Goal: Information Seeking & Learning: Learn about a topic

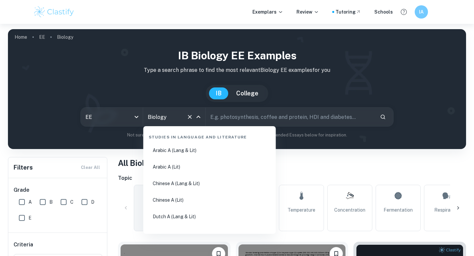
click at [164, 116] on input "Biology" at bounding box center [165, 117] width 38 height 13
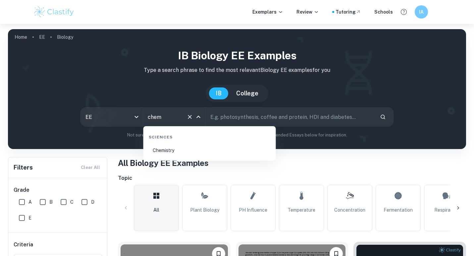
click at [186, 152] on li "Chemistry" at bounding box center [209, 150] width 127 height 15
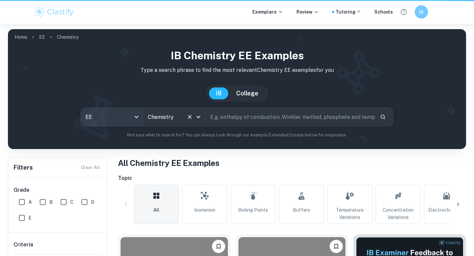
type input "Chemistry"
click at [114, 116] on body "We value your privacy We use cookies to enhance your browsing experience, serve…" at bounding box center [237, 152] width 474 height 256
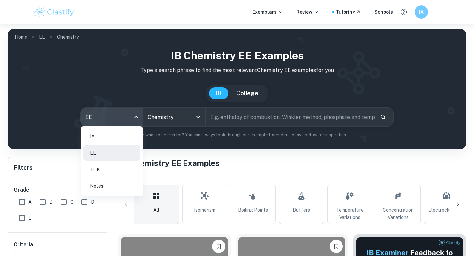
click at [117, 139] on li "IA" at bounding box center [111, 136] width 57 height 15
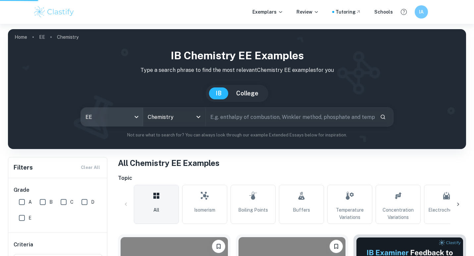
type input "ia"
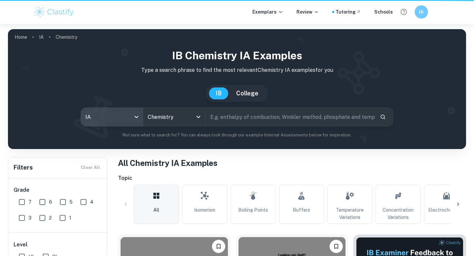
click at [237, 112] on input "text" at bounding box center [290, 117] width 169 height 19
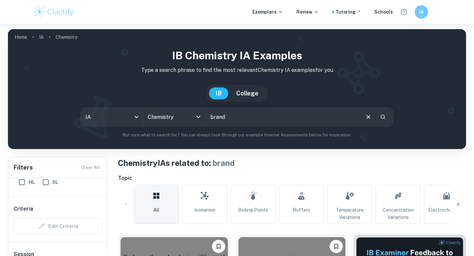
click at [221, 118] on input "brand" at bounding box center [283, 117] width 154 height 19
type input "toothpaste"
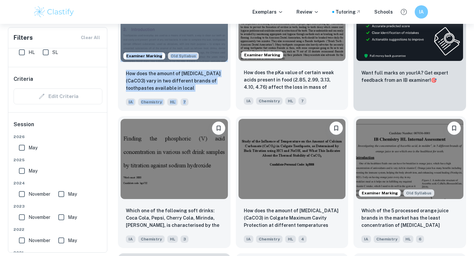
scroll to position [256, 0]
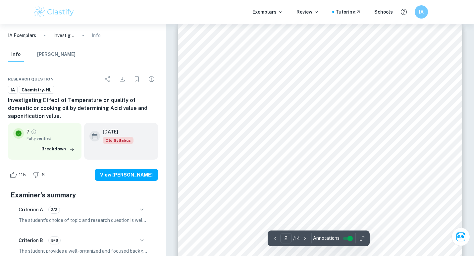
scroll to position [432, 0]
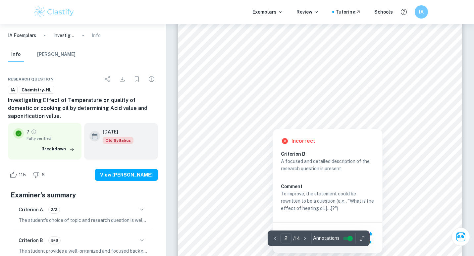
click at [296, 126] on div "Incorrect Criterion B A focused and detailed description of the research questi…" at bounding box center [328, 190] width 110 height 128
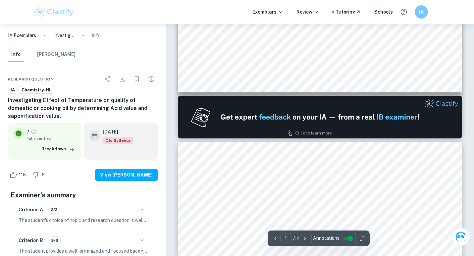
scroll to position [0, 0]
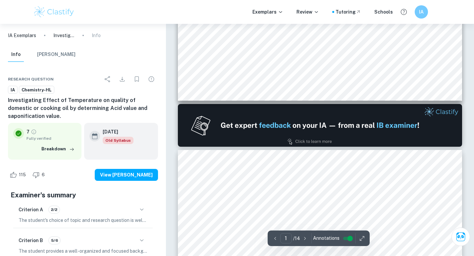
type input "2"
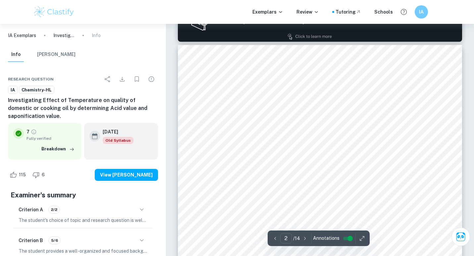
scroll to position [463, 0]
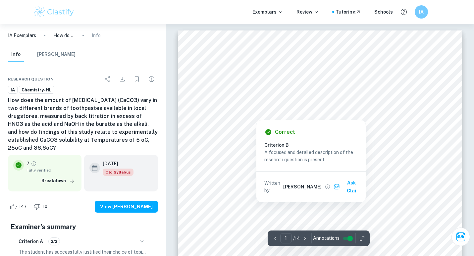
scroll to position [3, 0]
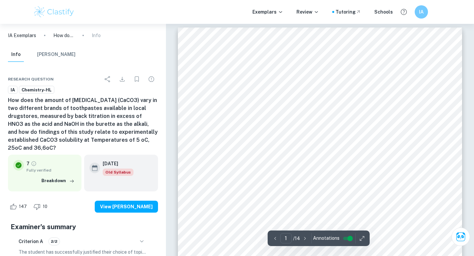
drag, startPoint x: 381, startPoint y: 120, endPoint x: 364, endPoint y: 125, distance: 16.8
click at [364, 125] on div "1 1. Research Question How does the amount of calcium carbonate ( CaCO 3 ) vary…" at bounding box center [320, 228] width 285 height 402
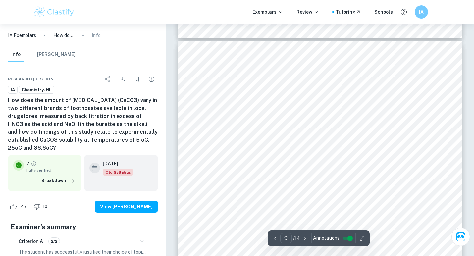
scroll to position [3287, 0]
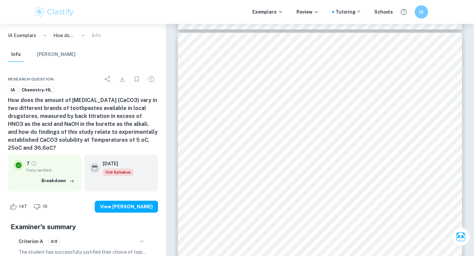
click at [243, 125] on span "Mean mass of" at bounding box center [242, 122] width 38 height 6
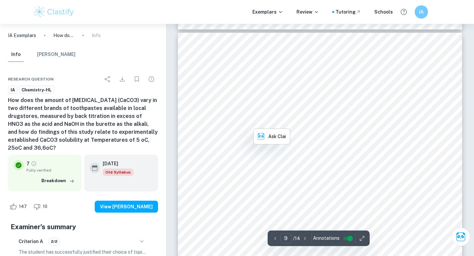
click at [232, 123] on span "Mean mass of" at bounding box center [242, 122] width 38 height 6
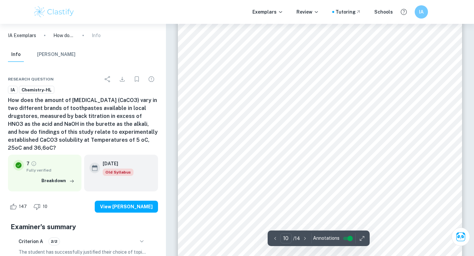
scroll to position [3809, 0]
type input "11"
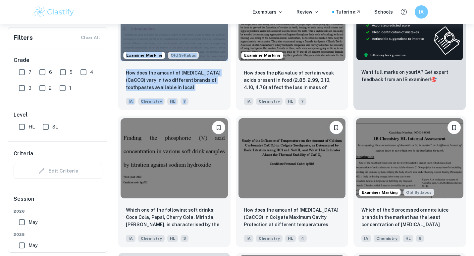
scroll to position [75, 0]
